Goal: Task Accomplishment & Management: Manage account settings

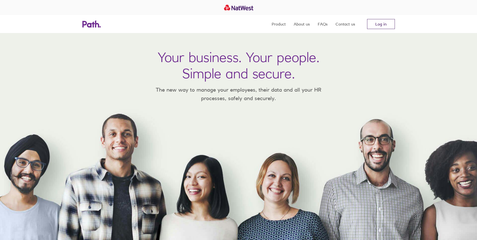
click at [374, 21] on link "Log in" at bounding box center [381, 24] width 28 height 10
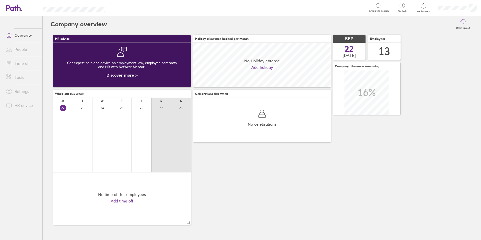
scroll to position [45, 137]
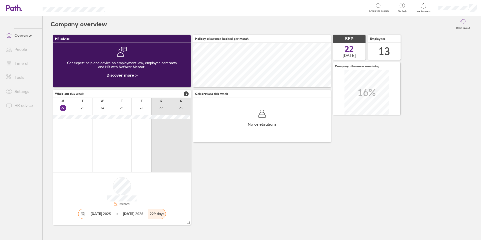
click at [26, 65] on link "Time off" at bounding box center [22, 63] width 40 height 10
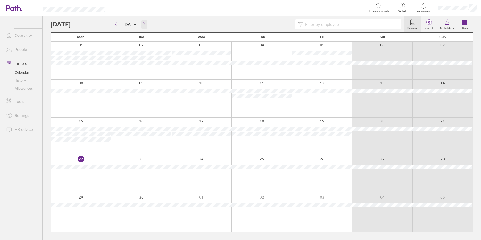
click at [142, 27] on button "button" at bounding box center [144, 24] width 6 height 8
click at [411, 27] on label "Calendar" at bounding box center [412, 27] width 17 height 5
click at [142, 25] on icon "button" at bounding box center [144, 24] width 4 height 4
click at [144, 27] on button "button" at bounding box center [144, 24] width 6 height 8
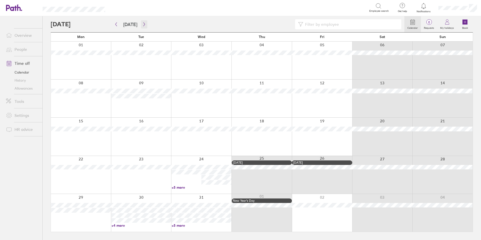
click at [142, 26] on icon "button" at bounding box center [144, 24] width 4 height 4
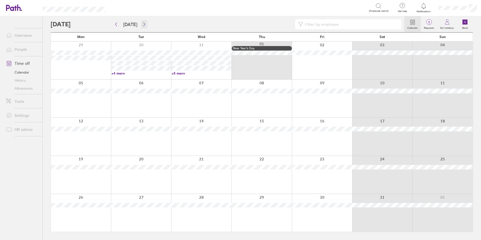
click at [142, 27] on button "button" at bounding box center [144, 24] width 6 height 8
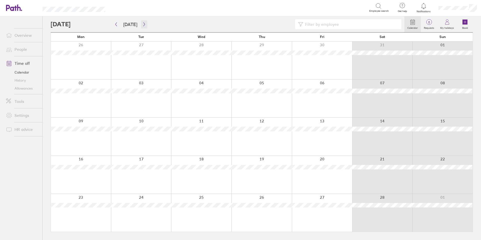
click at [142, 27] on button "button" at bounding box center [144, 24] width 6 height 8
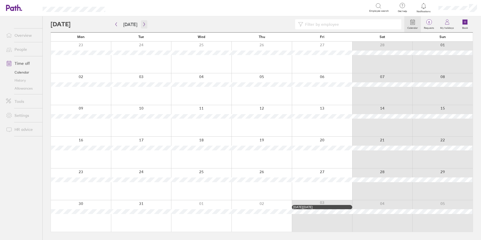
click at [142, 27] on button "button" at bounding box center [144, 24] width 6 height 8
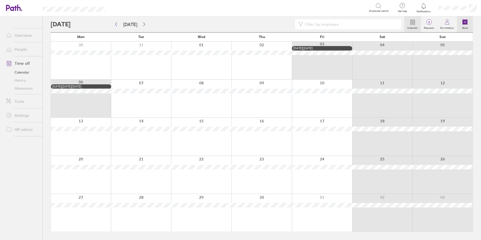
click at [465, 26] on label "Book" at bounding box center [465, 27] width 12 height 5
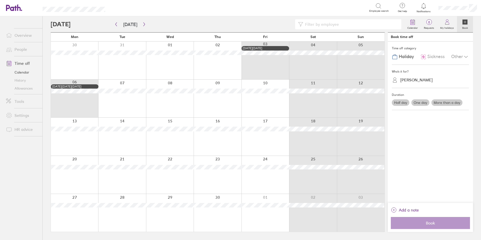
click at [422, 102] on label "One day" at bounding box center [420, 102] width 18 height 7
click at [0, 0] on input "One day" at bounding box center [0, 0] width 0 height 0
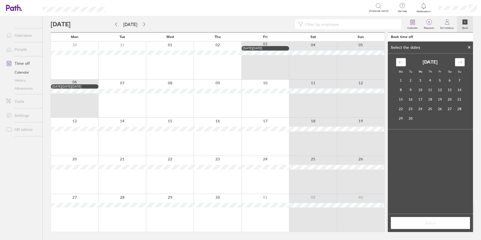
click at [458, 60] on icon "Move forward to switch to the next month." at bounding box center [459, 62] width 5 height 5
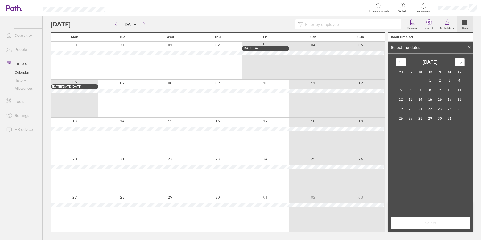
click at [458, 60] on icon "Move forward to switch to the next month." at bounding box center [459, 62] width 5 height 5
click at [438, 88] on td "10" at bounding box center [440, 90] width 10 height 10
click at [423, 229] on button "Select" at bounding box center [430, 223] width 79 height 12
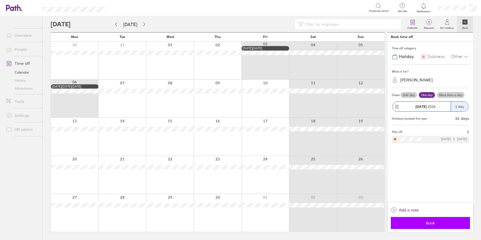
click at [436, 225] on span "Book" at bounding box center [430, 223] width 72 height 5
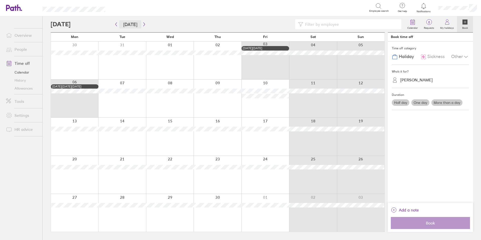
click at [128, 27] on button "[DATE]" at bounding box center [130, 24] width 22 height 8
